Goal: Task Accomplishment & Management: Use online tool/utility

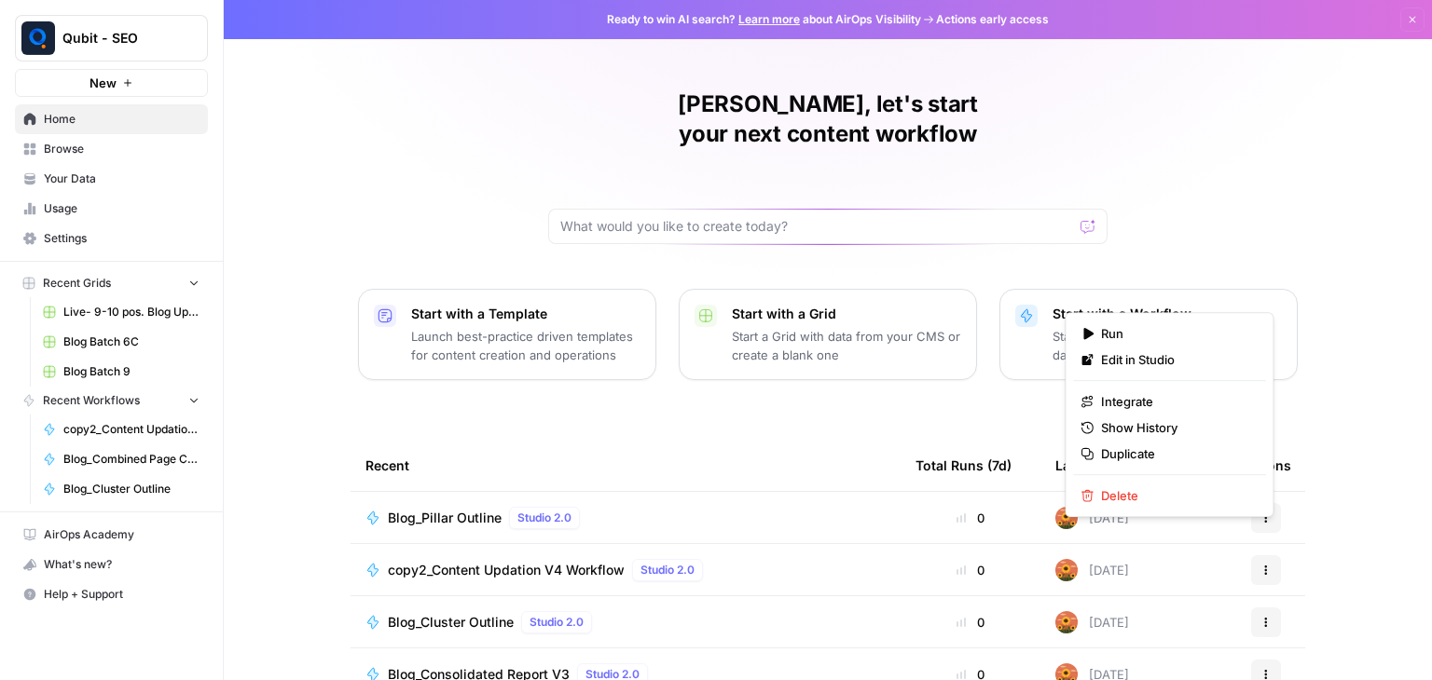
click at [1265, 569] on icon "button" at bounding box center [1266, 570] width 3 height 3
click at [1189, 359] on span "Edit in Studio" at bounding box center [1175, 360] width 149 height 19
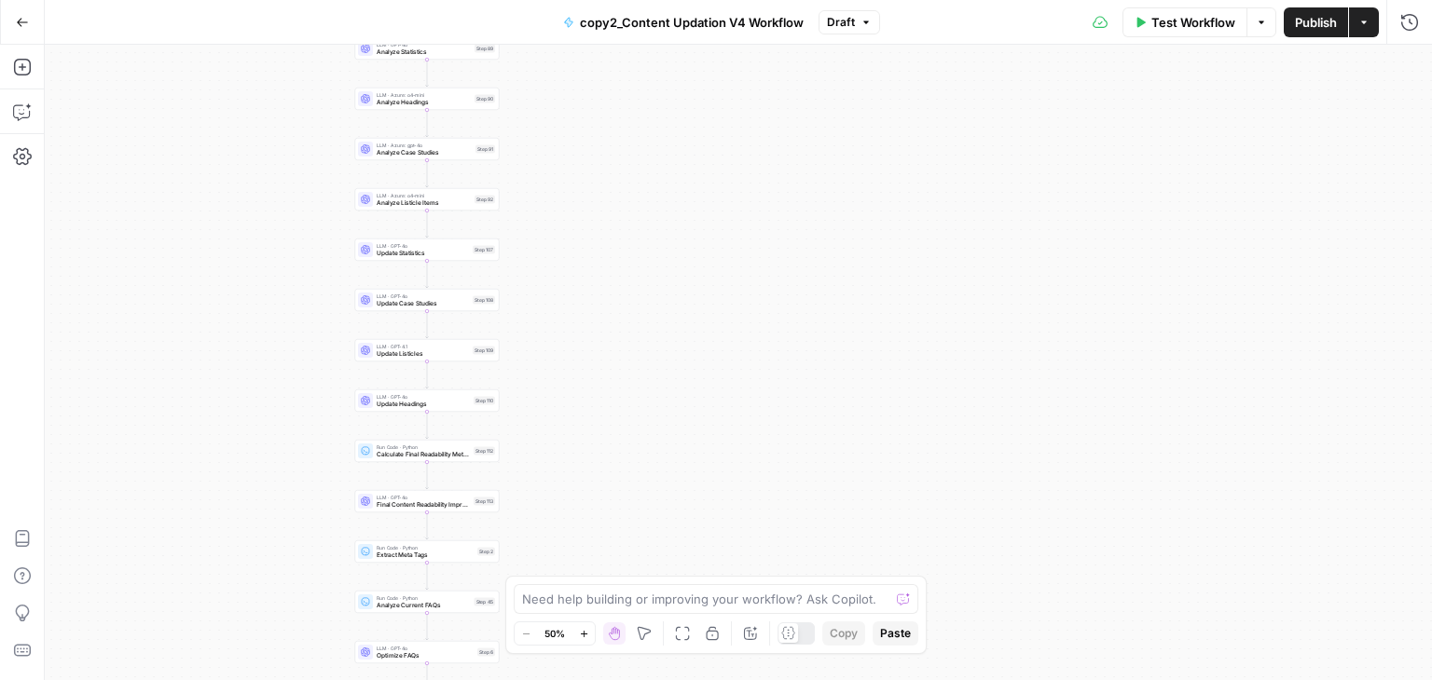
drag, startPoint x: 876, startPoint y: 305, endPoint x: 574, endPoint y: 252, distance: 306.7
click at [574, 252] on div "Workflow Set Inputs Inputs Run Code · Python Normalize Keywords Step 1 Perplexi…" at bounding box center [738, 363] width 1387 height 636
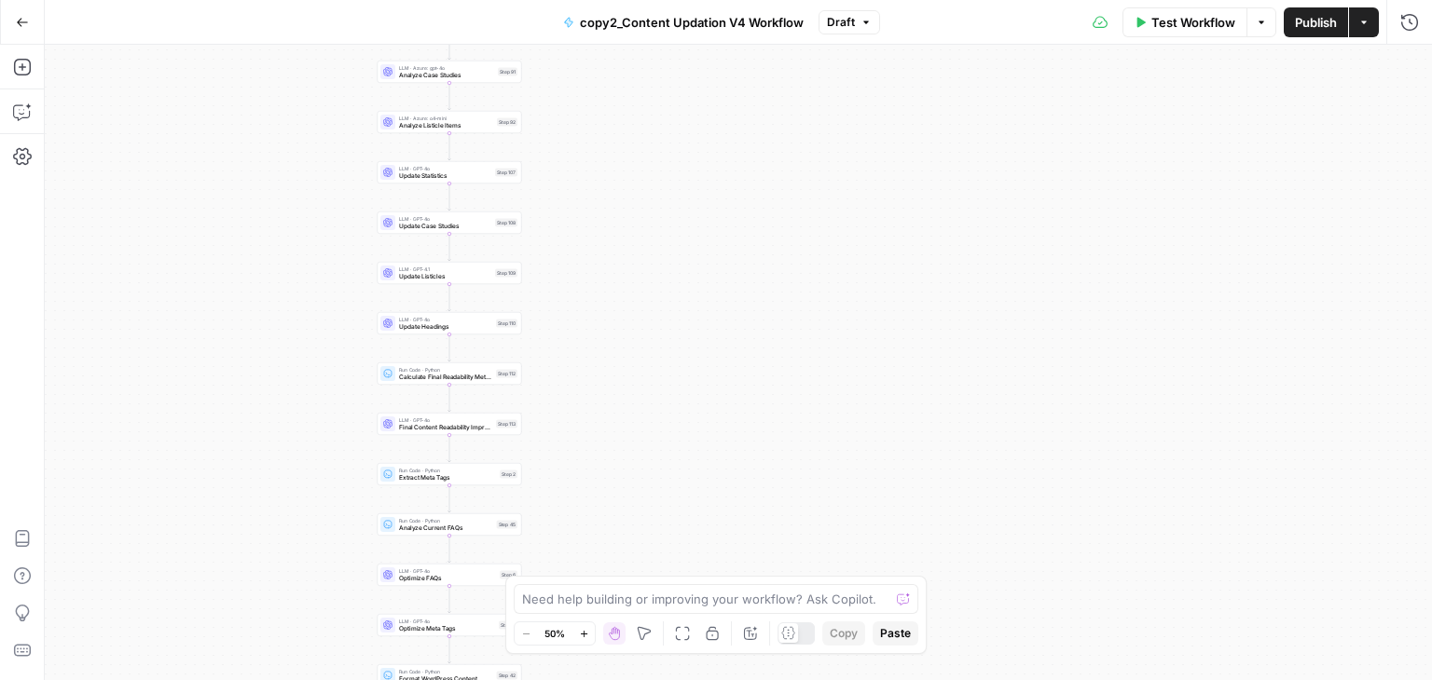
drag, startPoint x: 574, startPoint y: 252, endPoint x: 593, endPoint y: 152, distance: 101.5
click at [593, 152] on div "Workflow Set Inputs Inputs Run Code · Python Normalize Keywords Step 1 Perplexi…" at bounding box center [738, 363] width 1387 height 636
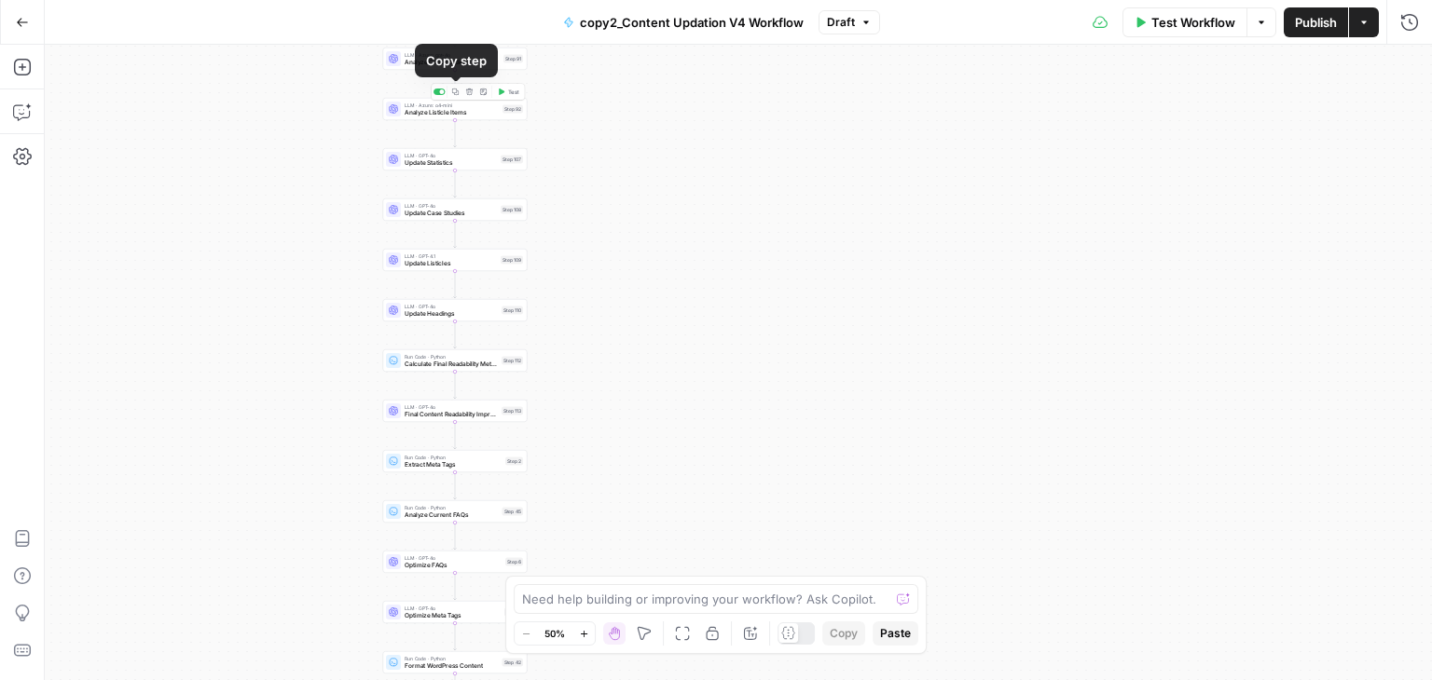
click at [452, 89] on icon "button" at bounding box center [455, 92] width 7 height 7
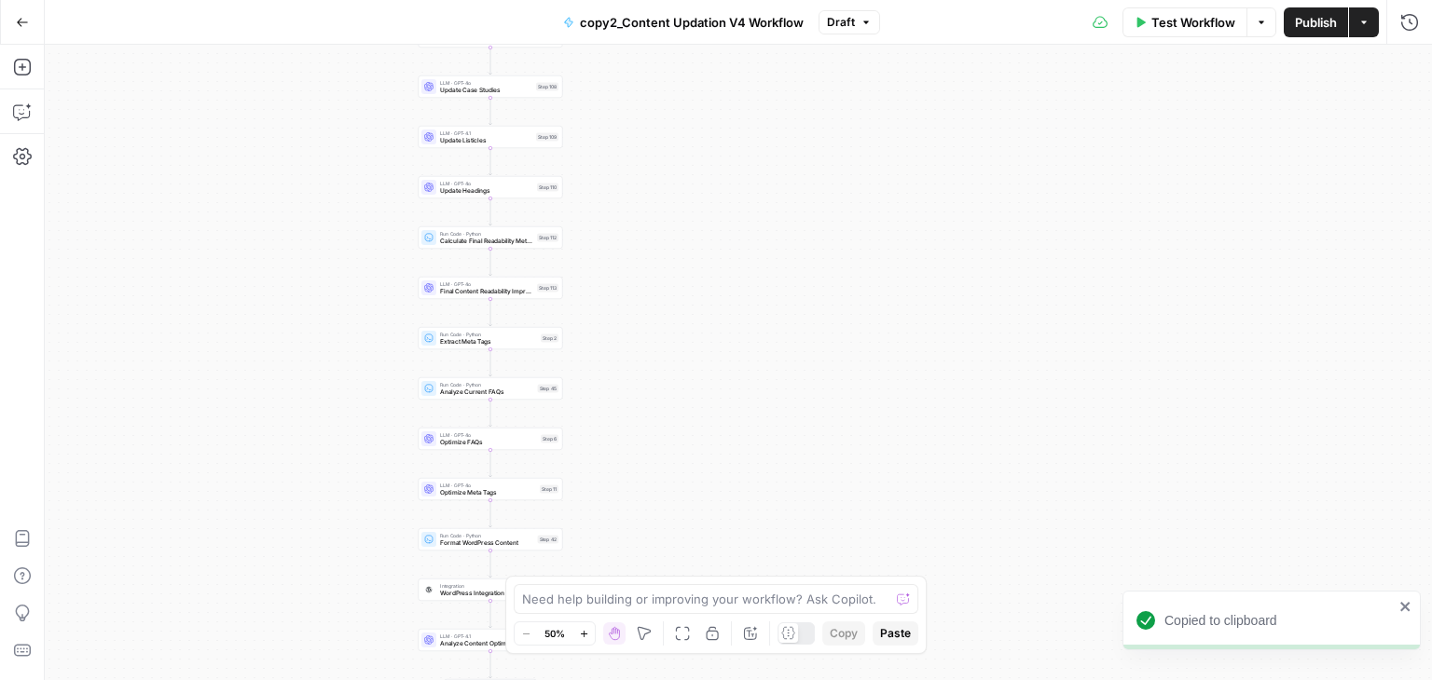
drag, startPoint x: 600, startPoint y: 454, endPoint x: 654, endPoint y: 230, distance: 230.2
click at [654, 230] on div "Workflow Set Inputs Inputs Run Code · Python Normalize Keywords Step 1 Perplexi…" at bounding box center [738, 363] width 1387 height 636
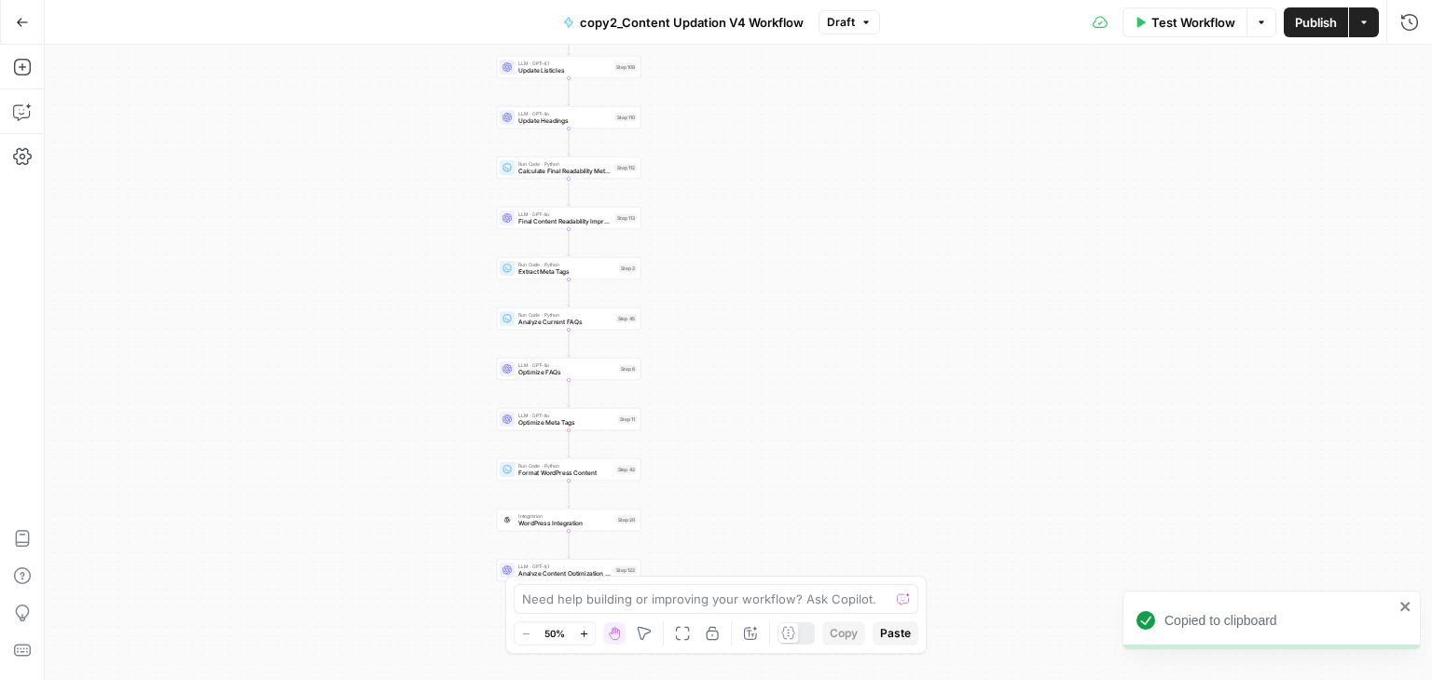
drag, startPoint x: 641, startPoint y: 348, endPoint x: 705, endPoint y: 383, distance: 72.6
click at [705, 383] on div "Workflow Set Inputs Inputs Run Code · Python Normalize Keywords Step 1 Perplexi…" at bounding box center [738, 363] width 1387 height 636
drag, startPoint x: 705, startPoint y: 383, endPoint x: 713, endPoint y: 370, distance: 15.5
click at [713, 370] on div "Workflow Set Inputs Inputs Run Code · Python Normalize Keywords Step 1 Perplexi…" at bounding box center [738, 363] width 1387 height 636
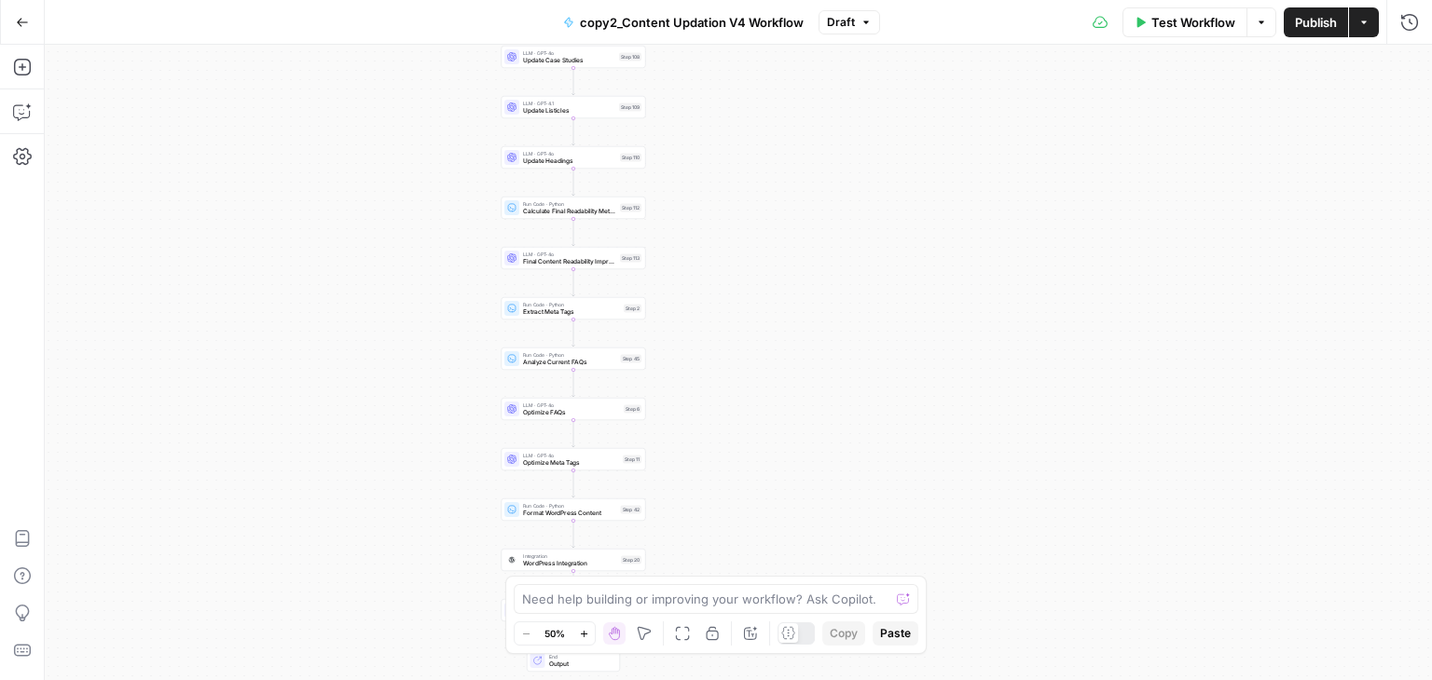
drag, startPoint x: 740, startPoint y: 185, endPoint x: 731, endPoint y: 259, distance: 75.2
click at [731, 259] on div "Workflow Set Inputs Inputs Run Code · Python Normalize Keywords Step 1 Perplexi…" at bounding box center [738, 363] width 1387 height 636
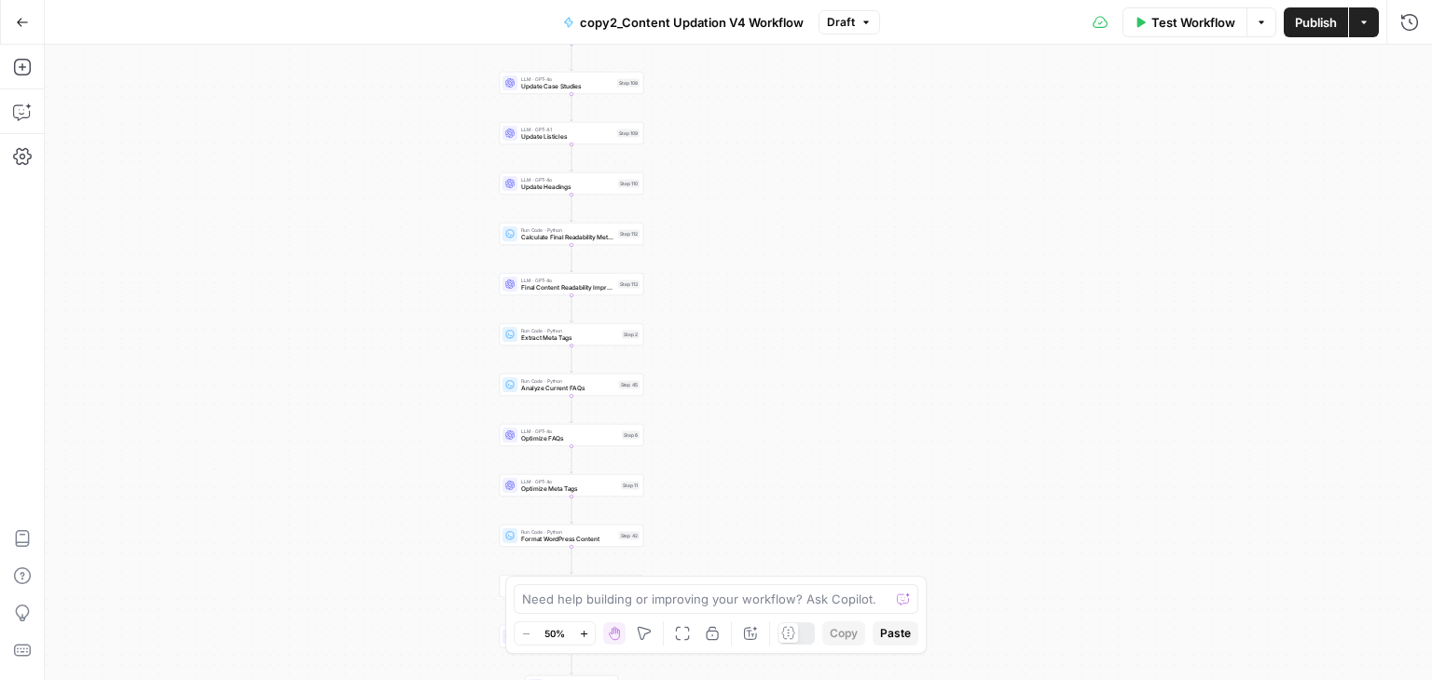
drag, startPoint x: 766, startPoint y: 287, endPoint x: 771, endPoint y: 191, distance: 96.1
click at [771, 191] on div "Workflow Set Inputs Inputs Run Code · Python Normalize Keywords Step 1 Perplexi…" at bounding box center [738, 363] width 1387 height 636
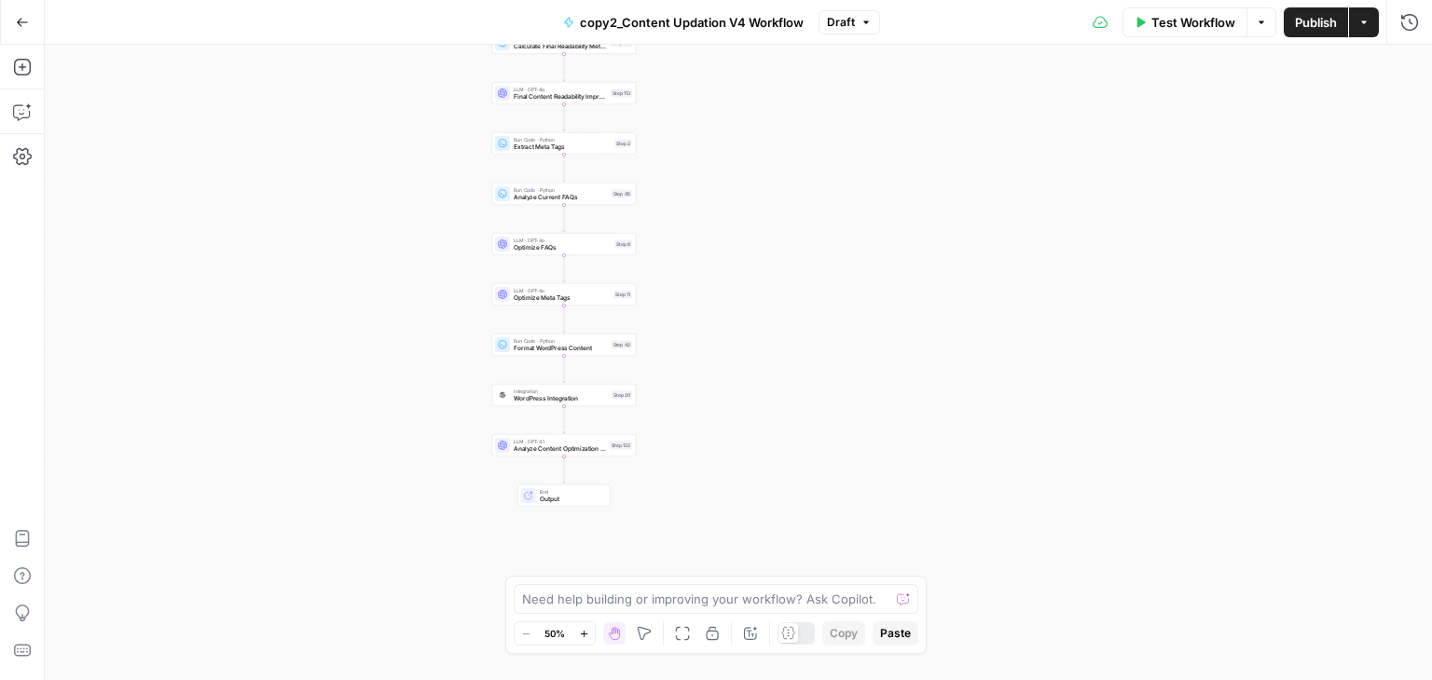
drag, startPoint x: 757, startPoint y: 312, endPoint x: 749, endPoint y: 186, distance: 126.1
click at [749, 186] on div "Workflow Set Inputs Inputs Run Code · Python Normalize Keywords Step 1 Perplexi…" at bounding box center [738, 363] width 1387 height 636
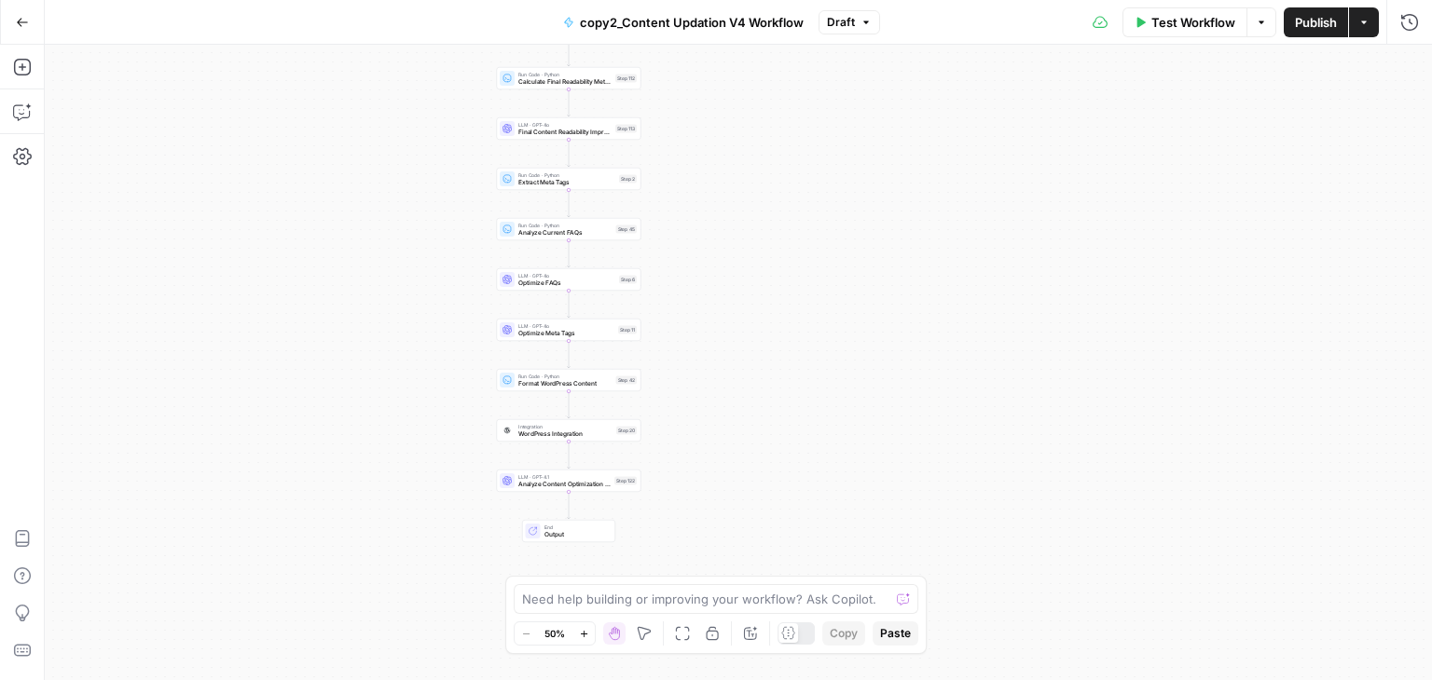
drag, startPoint x: 749, startPoint y: 186, endPoint x: 751, endPoint y: 351, distance: 165.0
click at [751, 351] on div "Workflow Set Inputs Inputs Run Code · Python Normalize Keywords Step 1 Perplexi…" at bounding box center [738, 363] width 1387 height 636
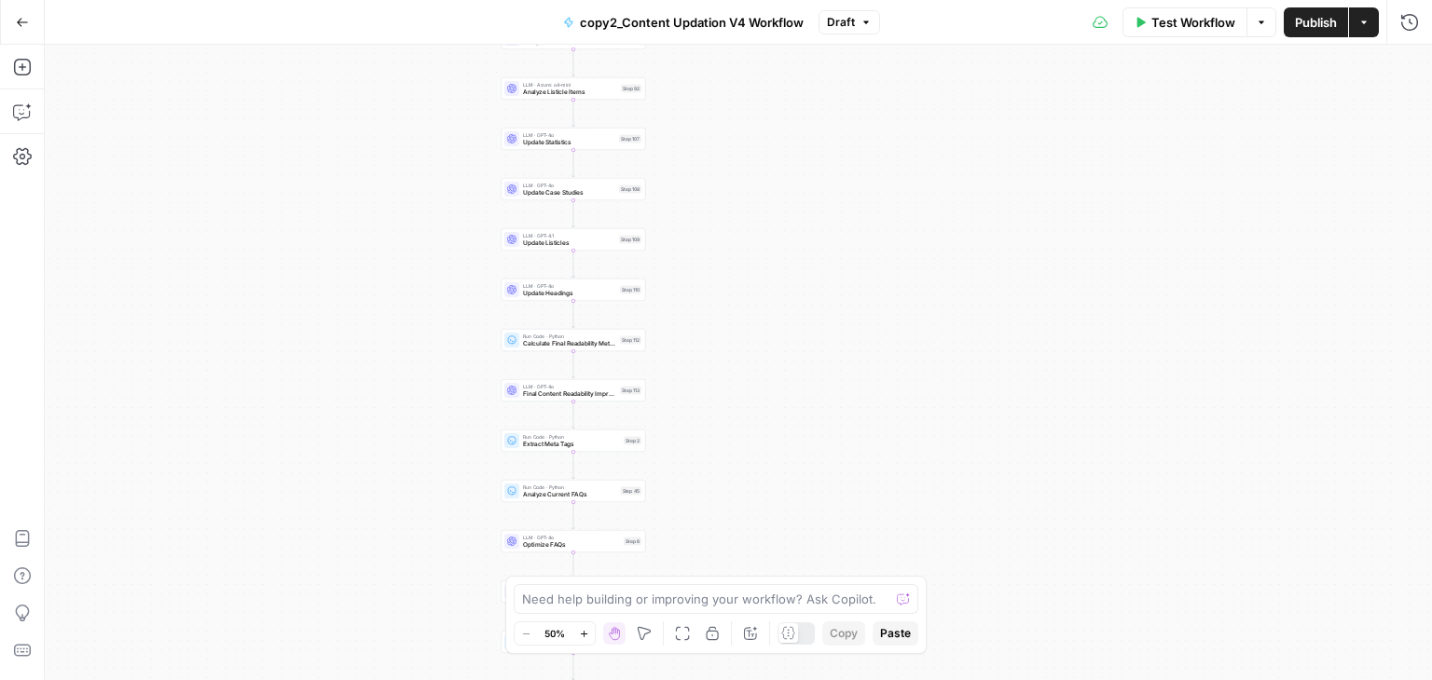
drag, startPoint x: 746, startPoint y: 252, endPoint x: 750, endPoint y: 460, distance: 207.9
click at [750, 460] on div "Workflow Set Inputs Inputs Run Code · Python Normalize Keywords Step 1 Perplexi…" at bounding box center [738, 363] width 1387 height 636
drag, startPoint x: 727, startPoint y: 184, endPoint x: 724, endPoint y: 247, distance: 63.5
click at [724, 247] on div "Workflow Set Inputs Inputs Run Code · Python Normalize Keywords Step 1 Perplexi…" at bounding box center [738, 363] width 1387 height 636
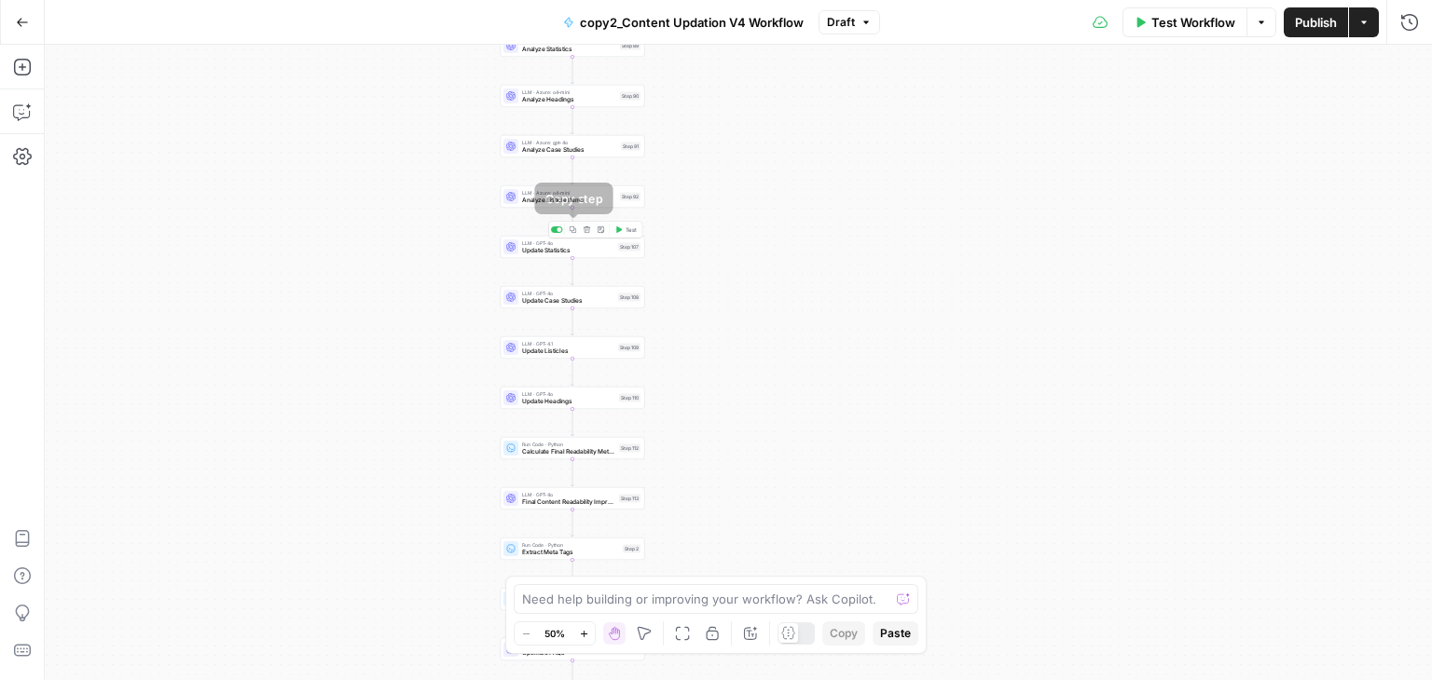
click at [570, 233] on button "Copy step" at bounding box center [573, 230] width 12 height 12
click at [571, 282] on icon "button" at bounding box center [573, 280] width 7 height 7
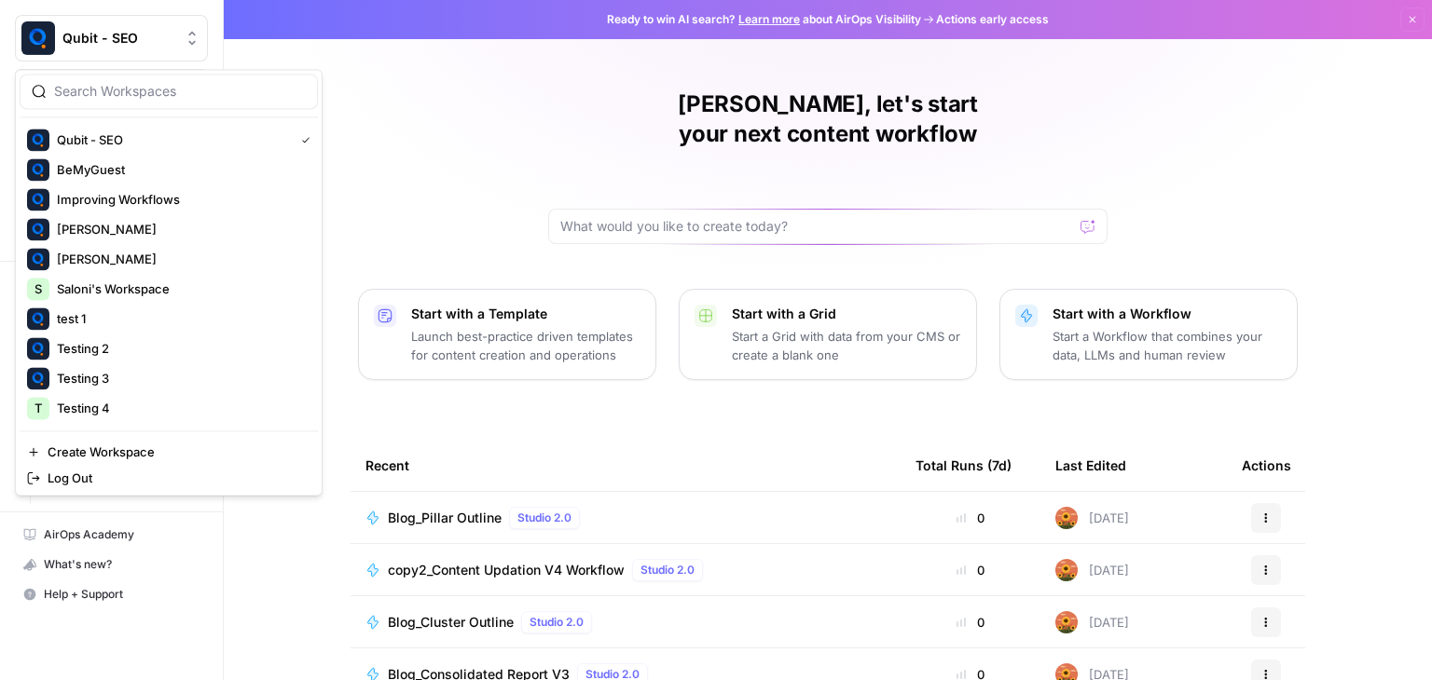
click at [89, 50] on button "Qubit - SEO" at bounding box center [111, 38] width 193 height 47
click at [117, 410] on span "Testing 4" at bounding box center [180, 408] width 246 height 19
